Goal: Information Seeking & Learning: Learn about a topic

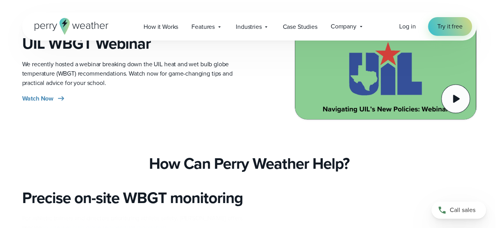
scroll to position [680, 0]
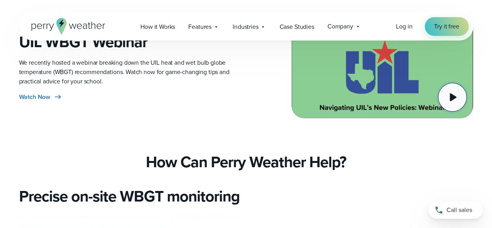
click at [454, 96] on icon at bounding box center [453, 97] width 7 height 8
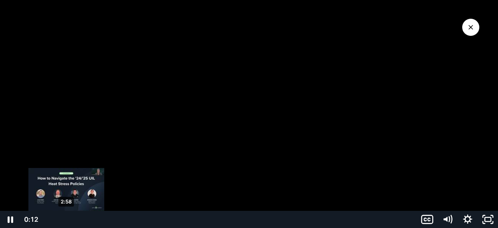
click at [66, 217] on div "2:58" at bounding box center [229, 218] width 365 height 17
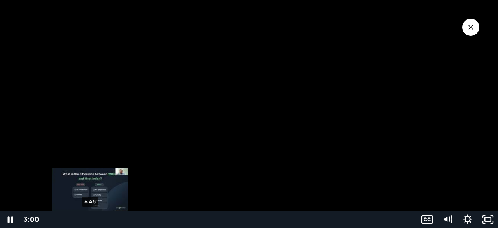
click at [90, 217] on div "6:45" at bounding box center [229, 218] width 365 height 17
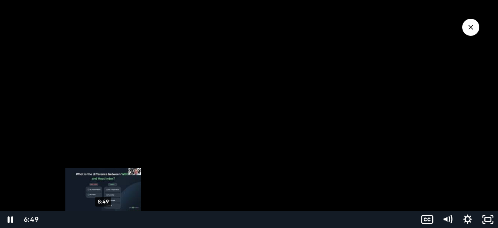
click at [103, 219] on div "8:49" at bounding box center [229, 218] width 365 height 17
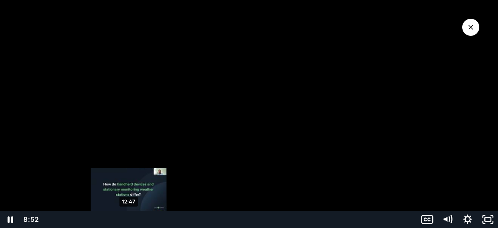
click at [129, 218] on div "12:47" at bounding box center [229, 218] width 365 height 17
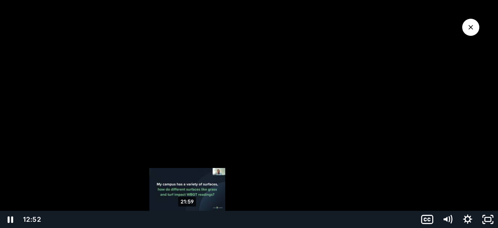
click at [187, 217] on div "21:59" at bounding box center [229, 218] width 365 height 17
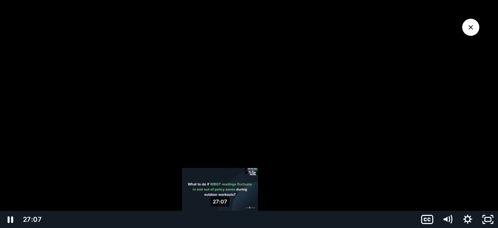
click at [220, 217] on div "27:07" at bounding box center [229, 218] width 365 height 17
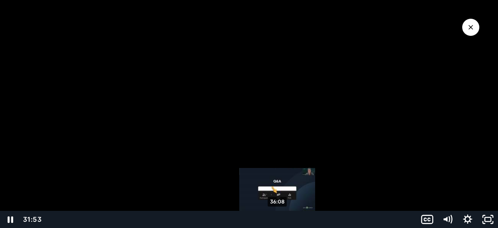
click at [278, 217] on div "36:08" at bounding box center [229, 218] width 365 height 17
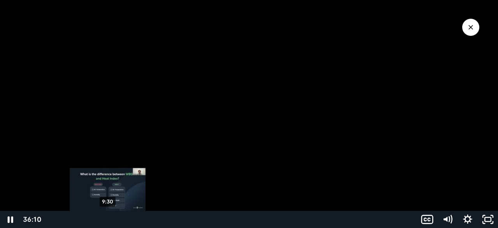
click at [108, 217] on div "9:30" at bounding box center [229, 218] width 365 height 17
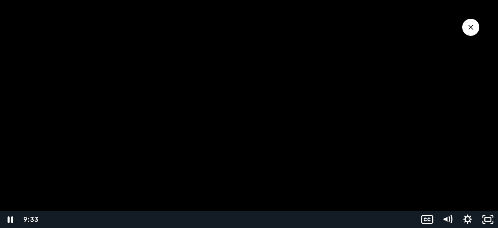
click at [119, 61] on div at bounding box center [249, 114] width 498 height 228
